Goal: Use online tool/utility: Utilize a website feature to perform a specific function

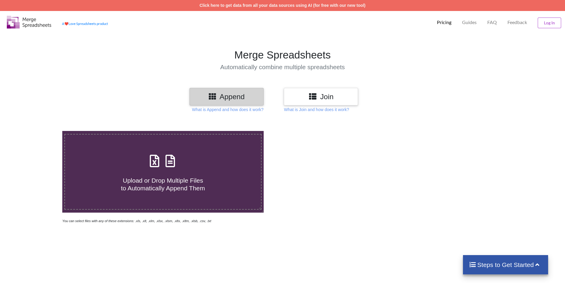
click at [153, 164] on icon at bounding box center [154, 157] width 15 height 12
click at [40, 131] on input "Upload or Drop Multiple Files to Automatically Append Them" at bounding box center [40, 131] width 0 height 0
type input "C:\fakepath\FINAL ANULAGN 1.xlsx"
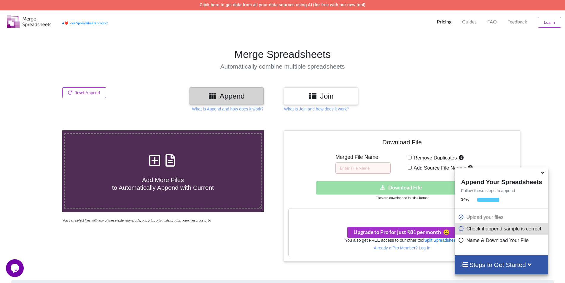
scroll to position [280, 0]
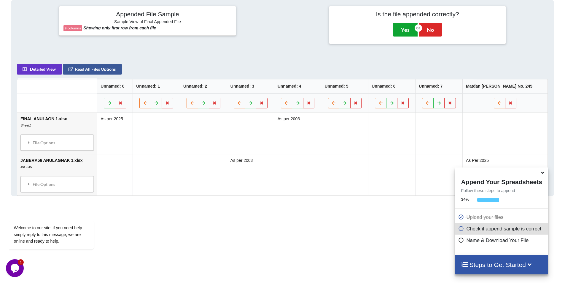
drag, startPoint x: 404, startPoint y: 31, endPoint x: 401, endPoint y: 139, distance: 108.5
click at [404, 31] on button "Yes" at bounding box center [405, 30] width 25 height 14
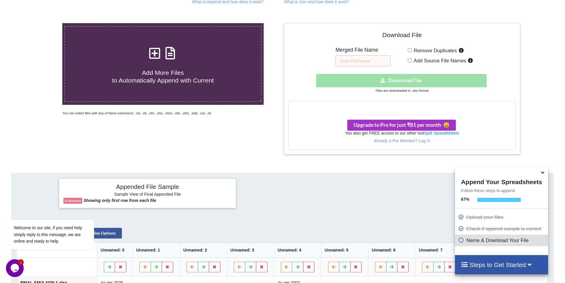
scroll to position [71, 0]
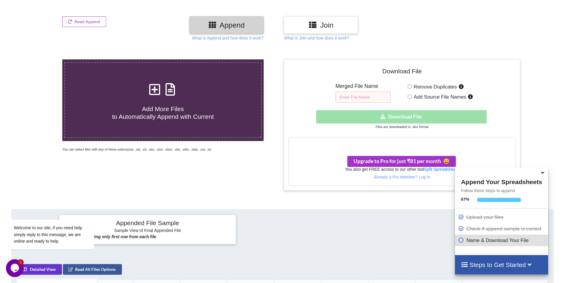
click at [365, 96] on input "text" at bounding box center [362, 96] width 55 height 11
type input "v"
type input "56 jabera anulagnak 01"
click at [387, 117] on div "Download hidden Download File" at bounding box center [401, 116] width 227 height 13
click at [406, 159] on span "Upgrade to Pro for just ₹81 per month 😀" at bounding box center [401, 161] width 96 height 6
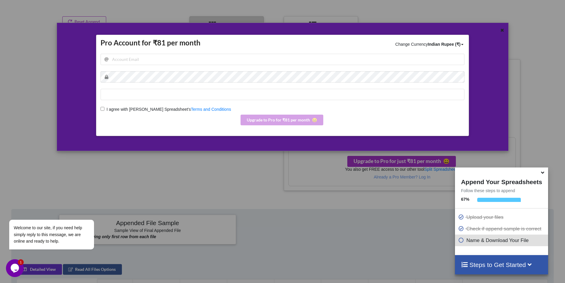
click at [102, 107] on input "I agree with Merge Spreadsheet's Terms and Conditions" at bounding box center [103, 109] width 4 height 4
checkbox input "true"
click at [453, 45] on div "Indian Rupee (₹)" at bounding box center [444, 44] width 33 height 6
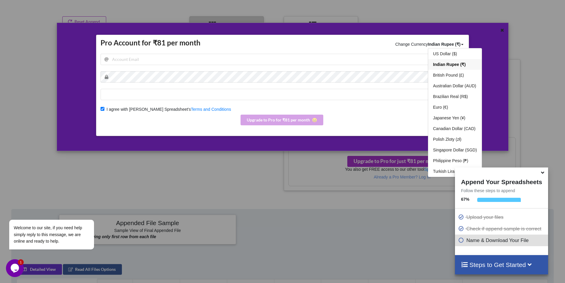
click at [447, 64] on span "Indian Rupee (₹)" at bounding box center [449, 64] width 33 height 5
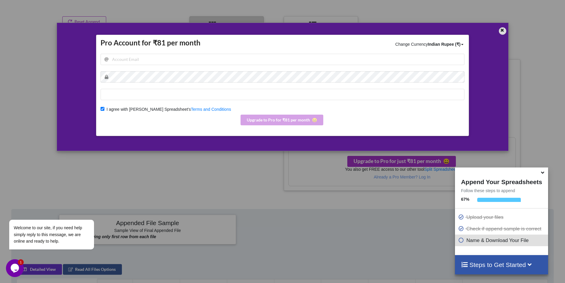
click at [500, 30] on icon at bounding box center [502, 29] width 5 height 4
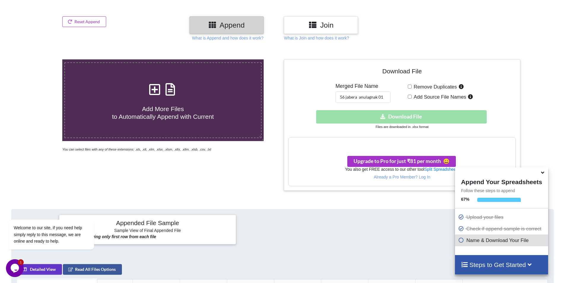
click at [425, 139] on div "Your files are more than 1 MB" at bounding box center [401, 143] width 226 height 12
click at [410, 143] on h3 "Your files are more than 1 MB" at bounding box center [401, 143] width 226 height 7
click at [411, 87] on span "Remove Duplicates" at bounding box center [433, 87] width 45 height 6
click at [411, 87] on input "Remove Duplicates" at bounding box center [410, 86] width 4 height 4
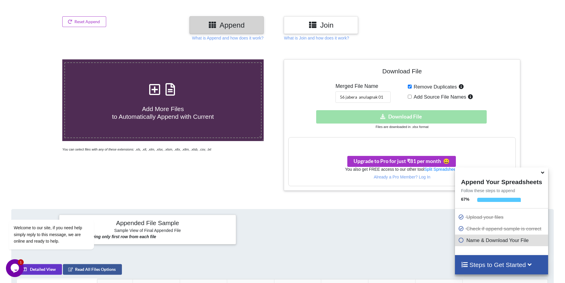
checkbox input "true"
click at [411, 96] on input "Add Source File Names" at bounding box center [410, 97] width 4 height 4
checkbox input "true"
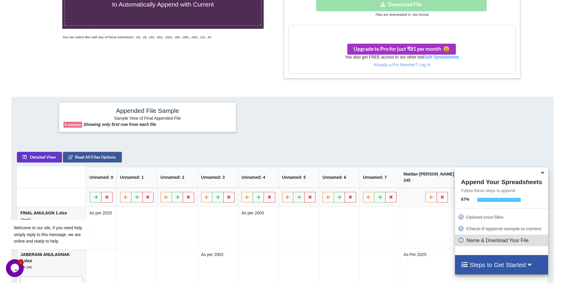
scroll to position [190, 0]
